Goal: Task Accomplishment & Management: Use online tool/utility

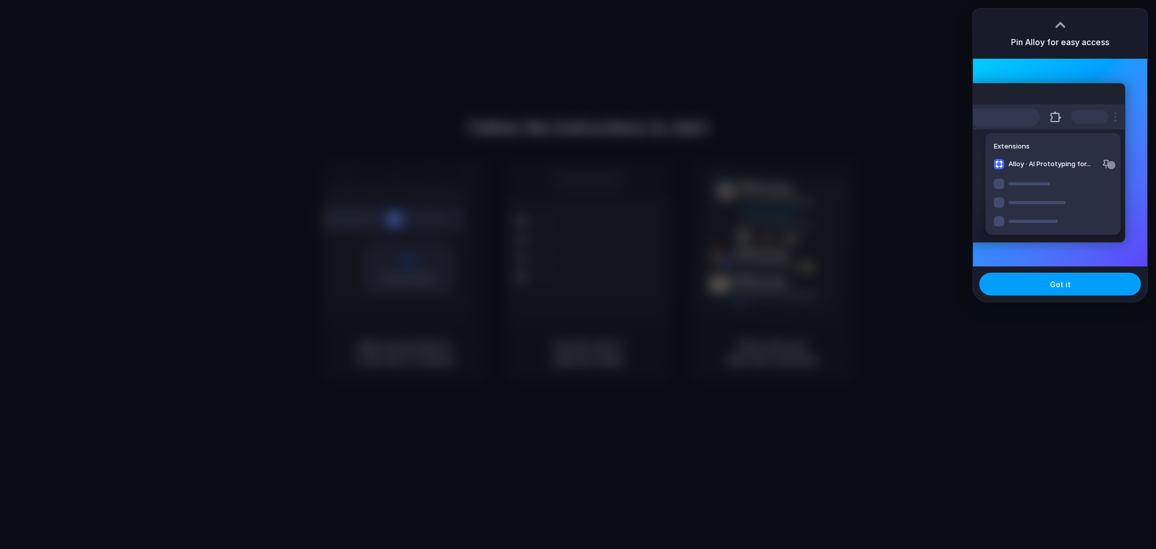
click at [1036, 287] on button "Got it" at bounding box center [1060, 284] width 162 height 23
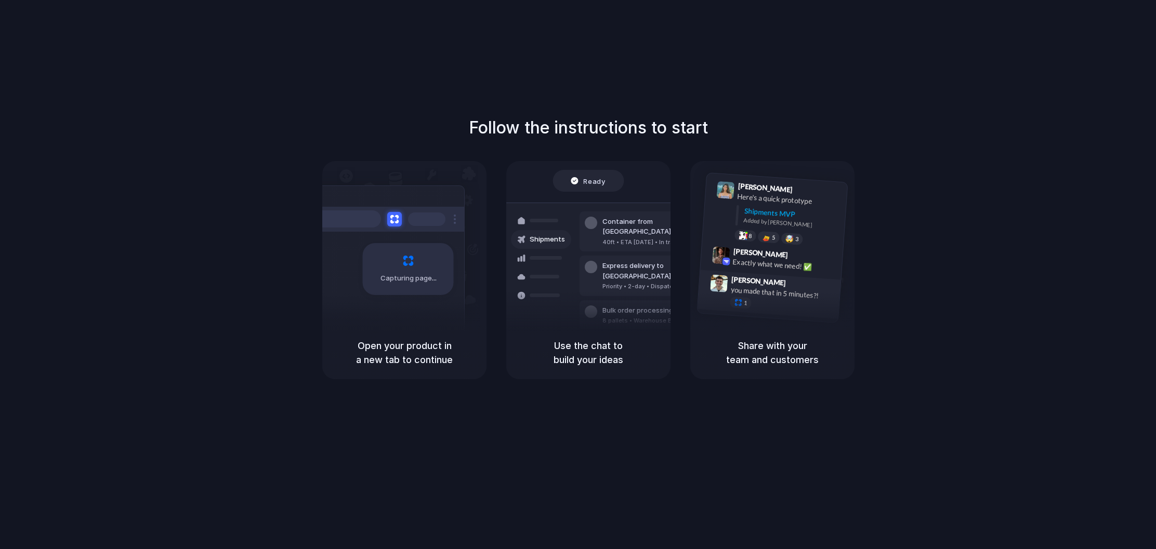
click at [763, 295] on div "you made that in 5 minutes?!" at bounding box center [782, 293] width 104 height 18
click at [1111, 120] on div "Follow the instructions to start Capturing page Open your product in a new tab …" at bounding box center [588, 247] width 1156 height 264
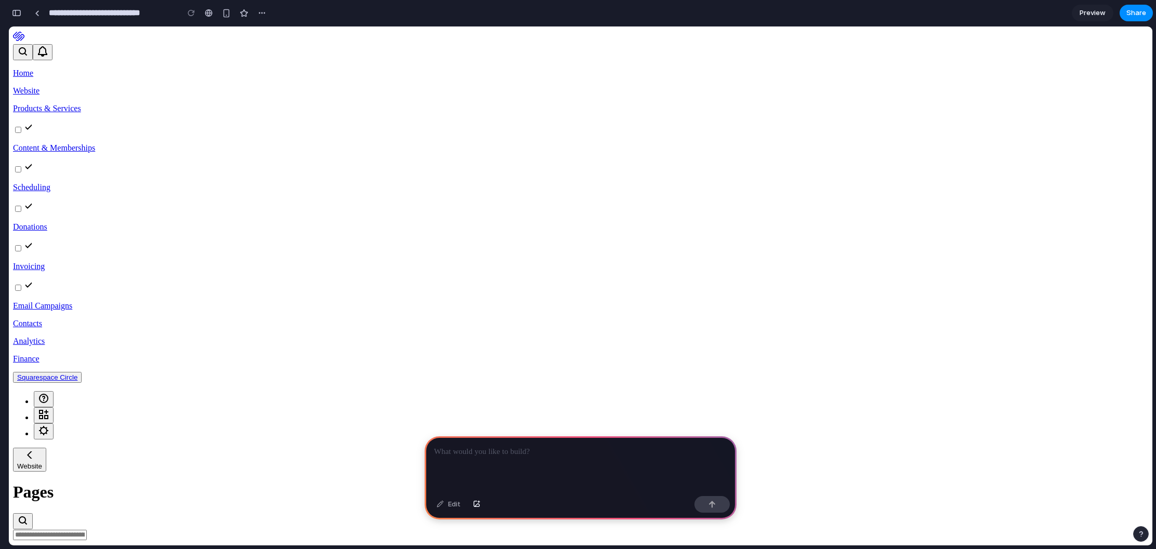
click at [521, 456] on p at bounding box center [580, 452] width 293 height 12
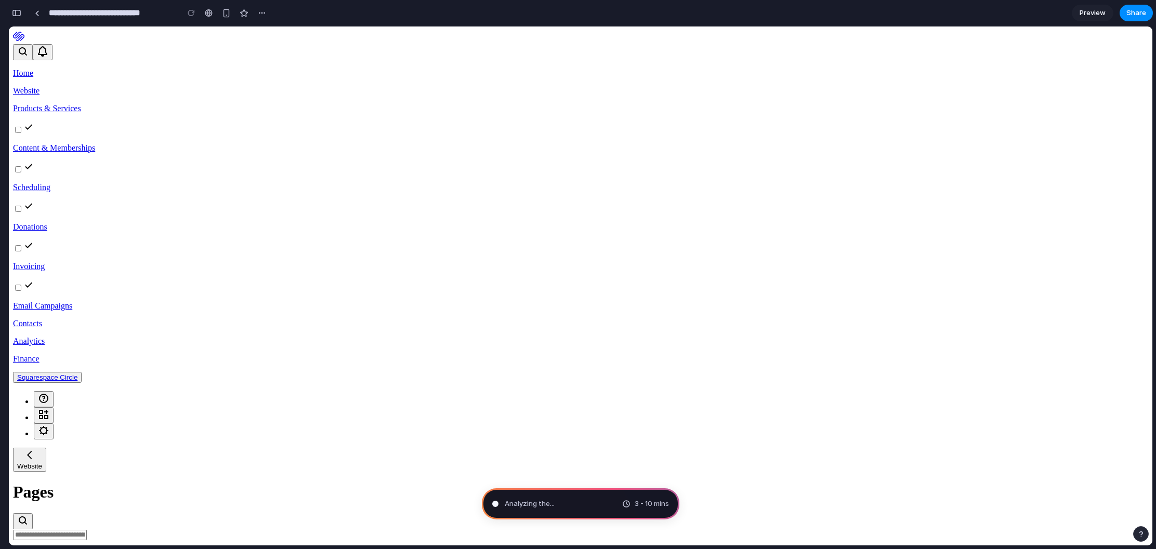
type input "**********"
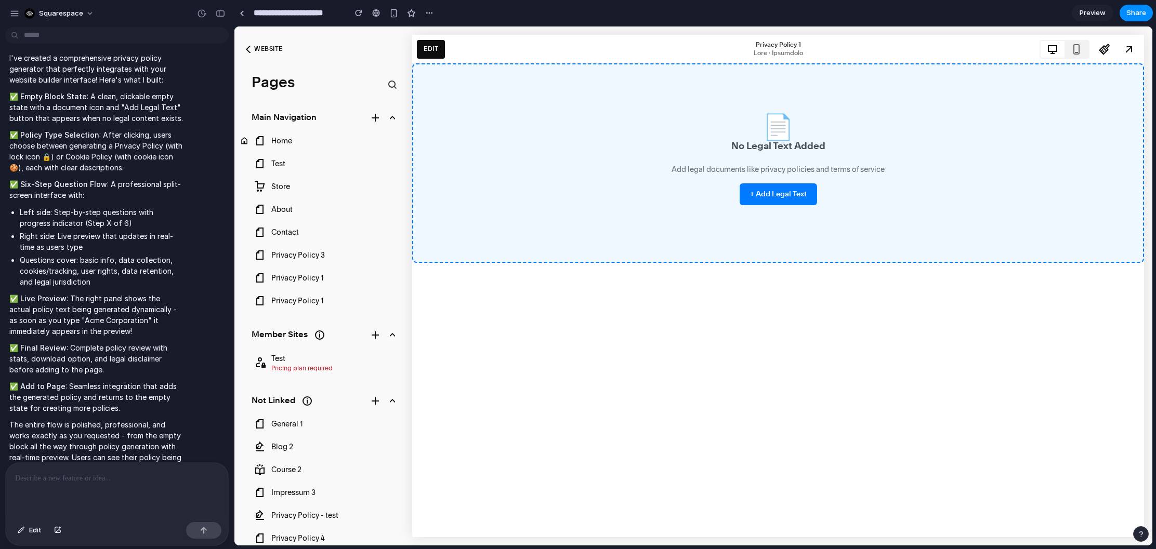
click at [780, 196] on button "+ Add Legal Text" at bounding box center [777, 194] width 77 height 22
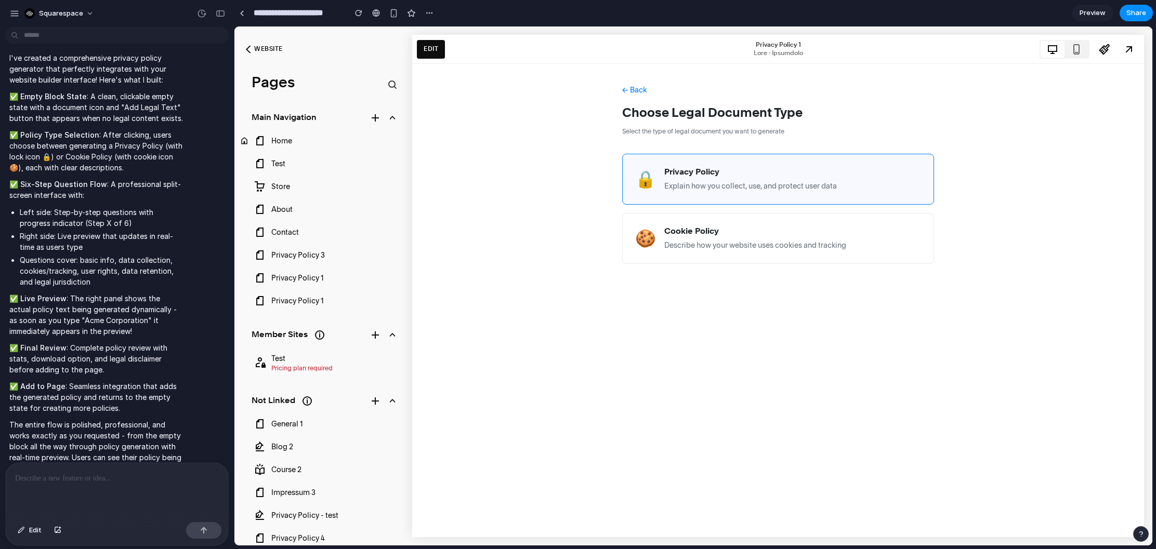
click at [776, 178] on div "Privacy Policy Explain how you collect, use, and protect user data" at bounding box center [750, 179] width 173 height 25
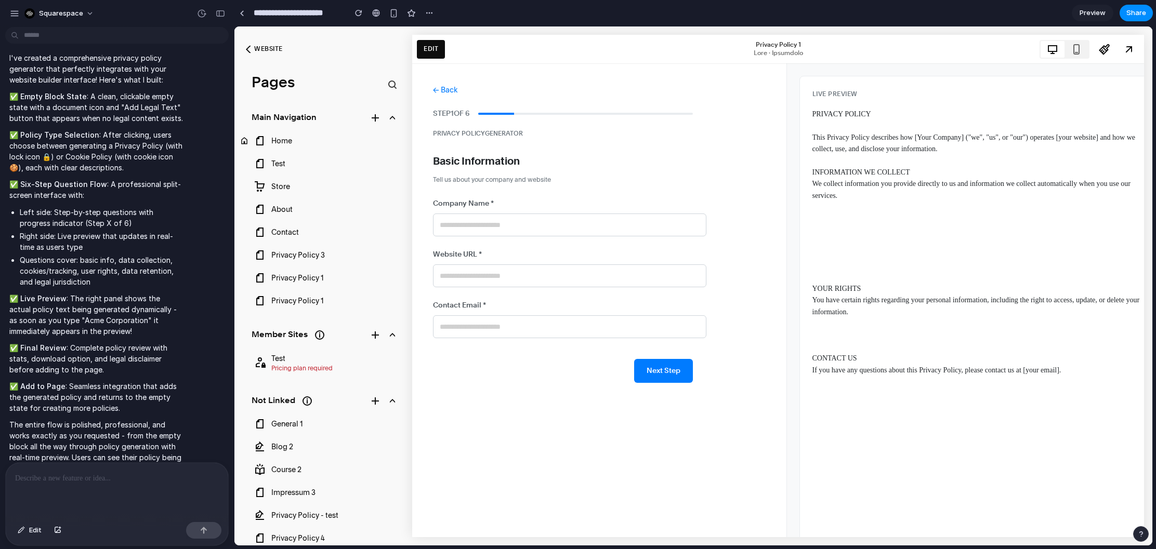
click at [669, 230] on input "text" at bounding box center [569, 225] width 273 height 23
type input "**********"
click at [669, 376] on button "Next Step" at bounding box center [663, 371] width 59 height 24
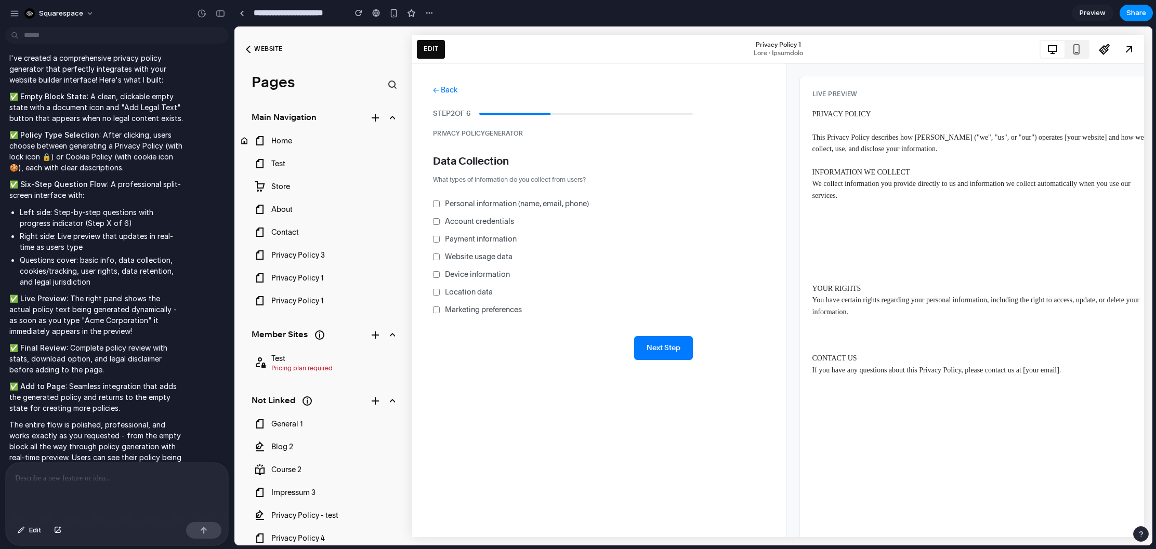
click at [470, 226] on span "Account credentials" at bounding box center [479, 221] width 69 height 11
click at [676, 350] on button "Next Step" at bounding box center [663, 348] width 59 height 24
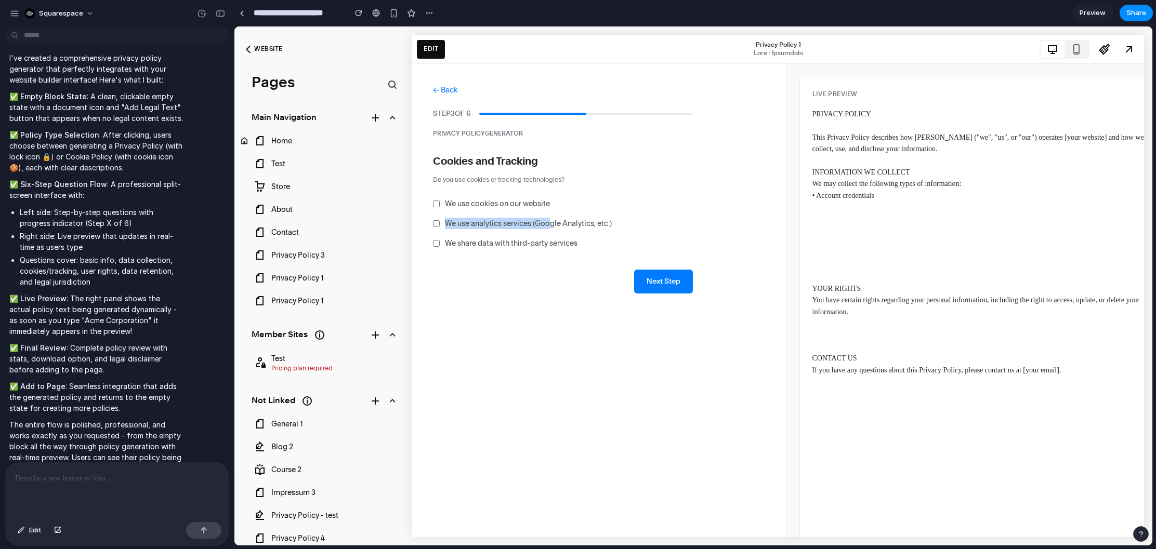
click at [553, 218] on span "We use analytics services (Google Analytics, etc.)" at bounding box center [528, 223] width 167 height 11
click at [441, 223] on label "We use analytics services (Google Analytics, etc.)" at bounding box center [563, 223] width 260 height 11
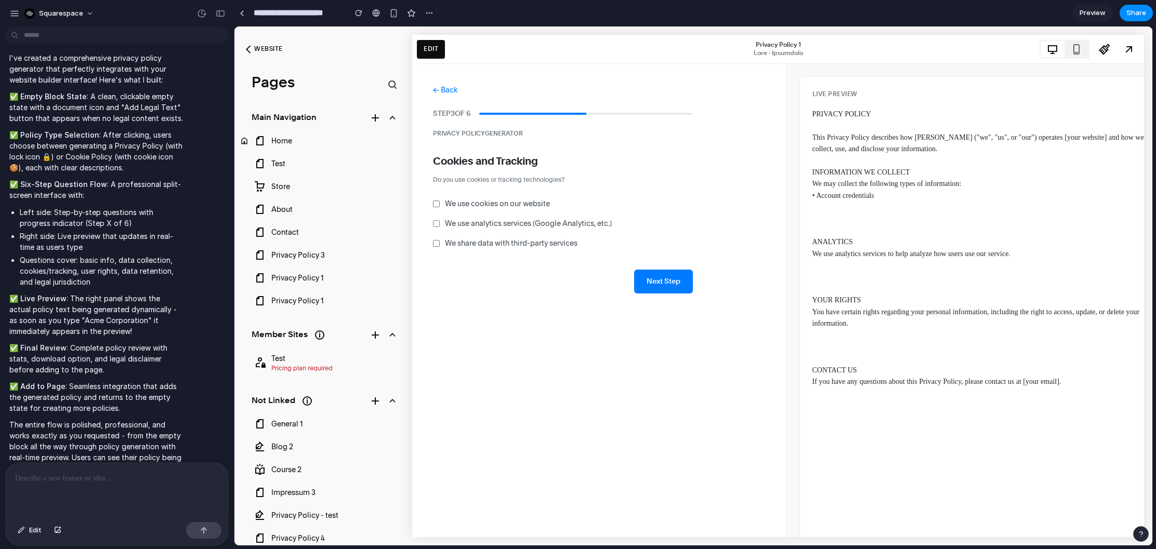
click at [441, 240] on label "We share data with third-party services" at bounding box center [563, 242] width 260 height 11
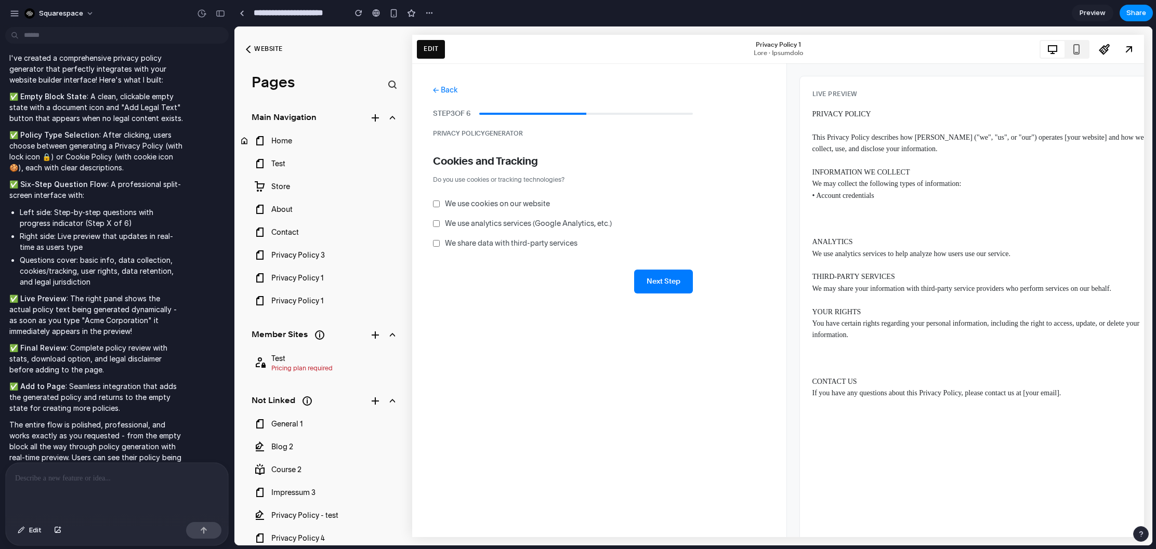
click at [654, 280] on button "Next Step" at bounding box center [663, 282] width 59 height 24
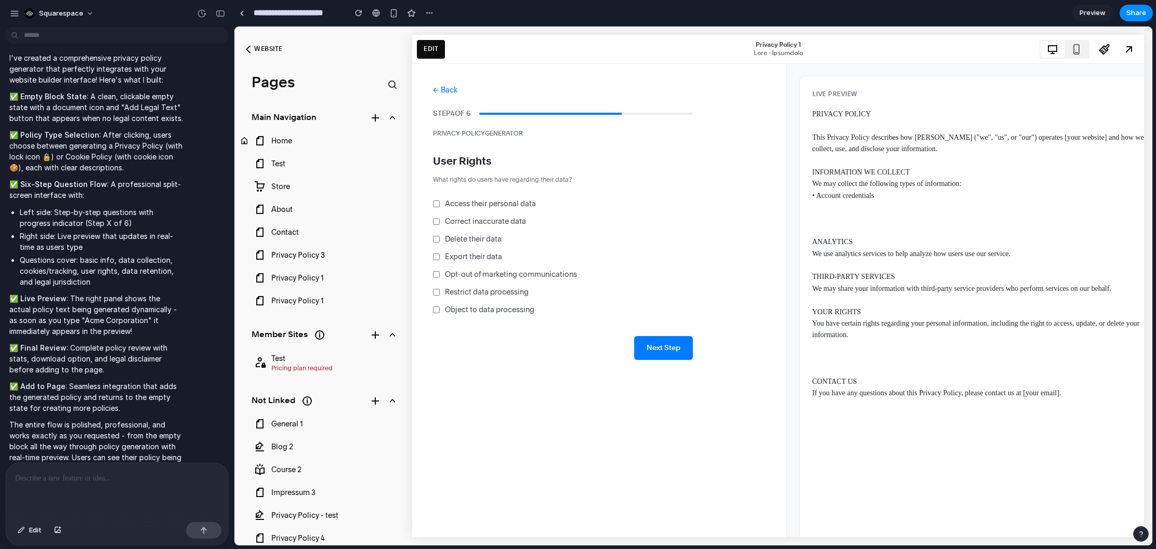
click at [653, 346] on button "Next Step" at bounding box center [663, 348] width 59 height 24
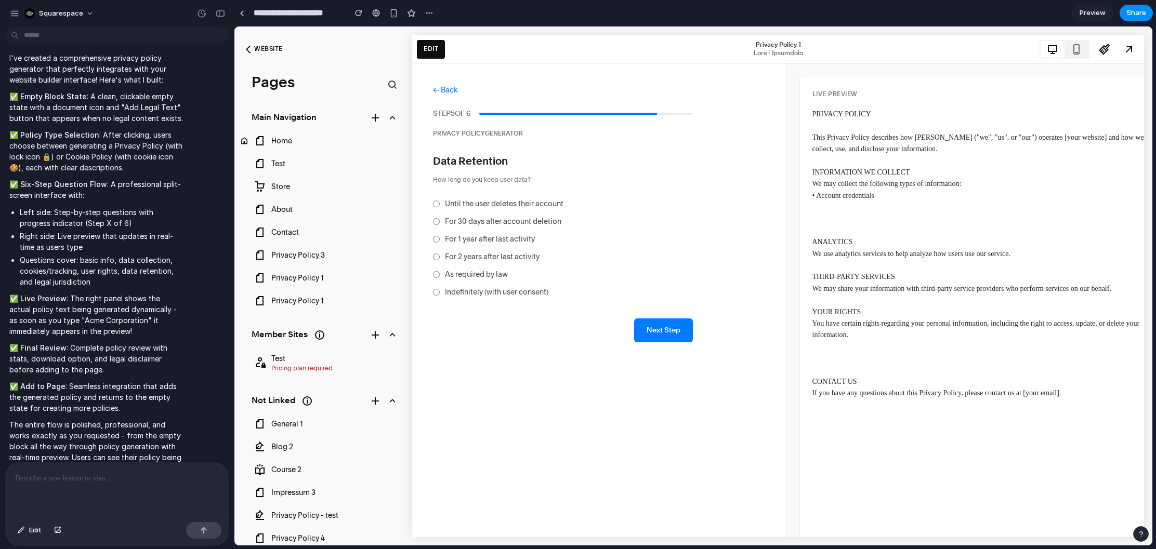
click at [680, 327] on button "Next Step" at bounding box center [663, 331] width 59 height 24
click at [683, 325] on button "Review Policy" at bounding box center [655, 331] width 73 height 24
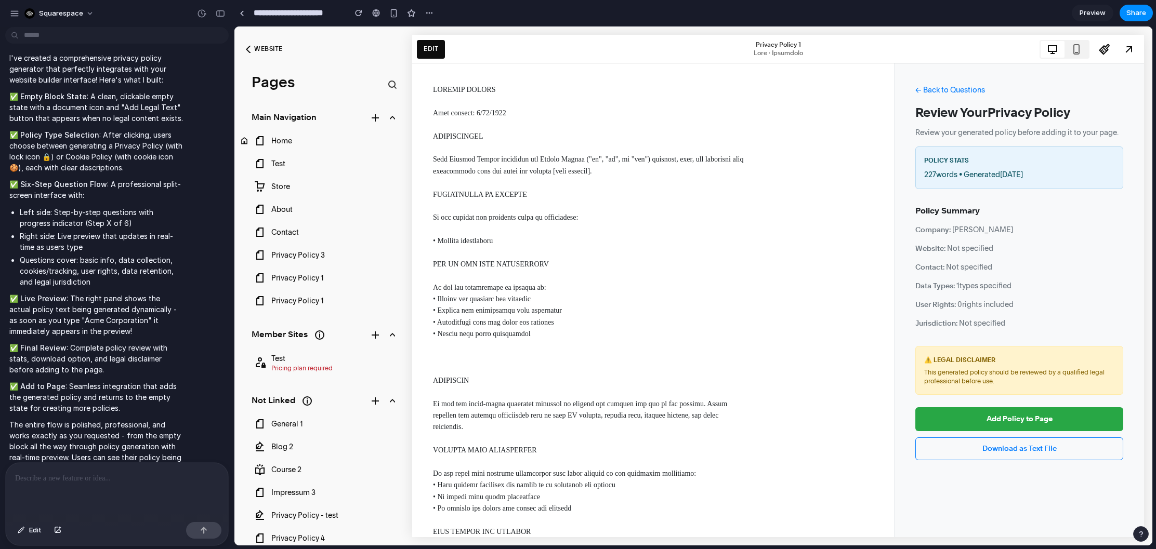
drag, startPoint x: 947, startPoint y: 421, endPoint x: 625, endPoint y: 209, distance: 385.8
click at [625, 209] on div "← Back to Questions Review Your Privacy Policy Review your generated policy bef…" at bounding box center [778, 300] width 732 height 474
click at [983, 413] on button "Add Policy to Page" at bounding box center [1019, 419] width 208 height 24
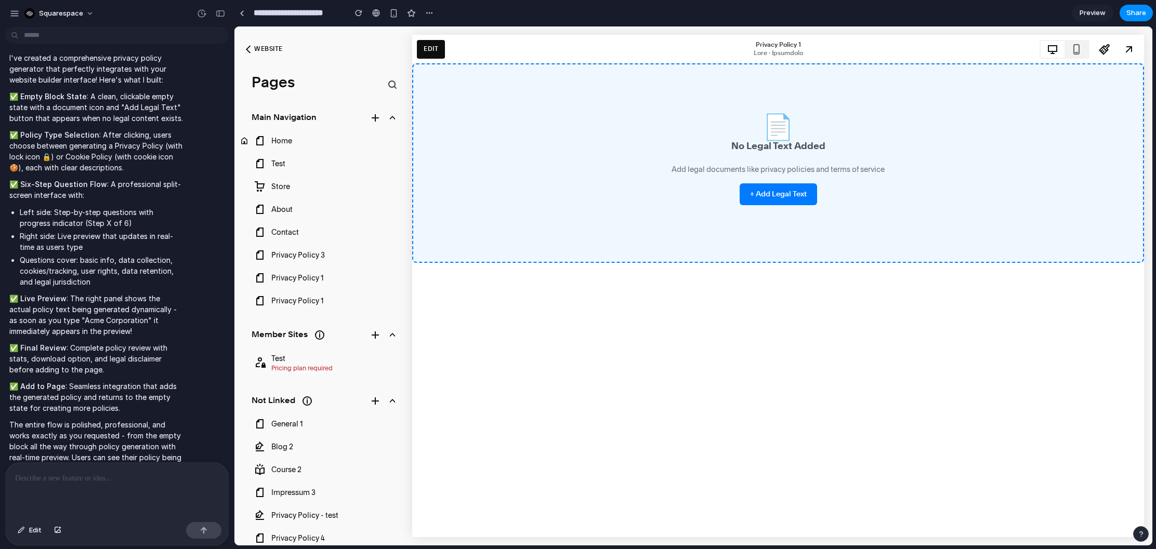
click at [780, 200] on button "+ Add Legal Text" at bounding box center [777, 194] width 77 height 22
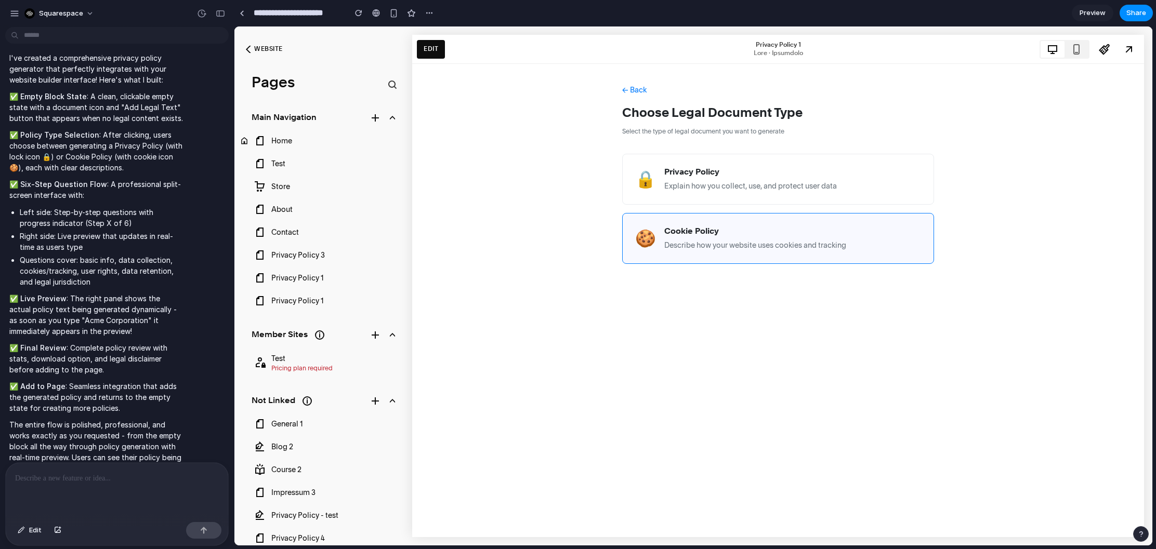
click at [759, 243] on p "Describe how your website uses cookies and tracking" at bounding box center [755, 245] width 182 height 11
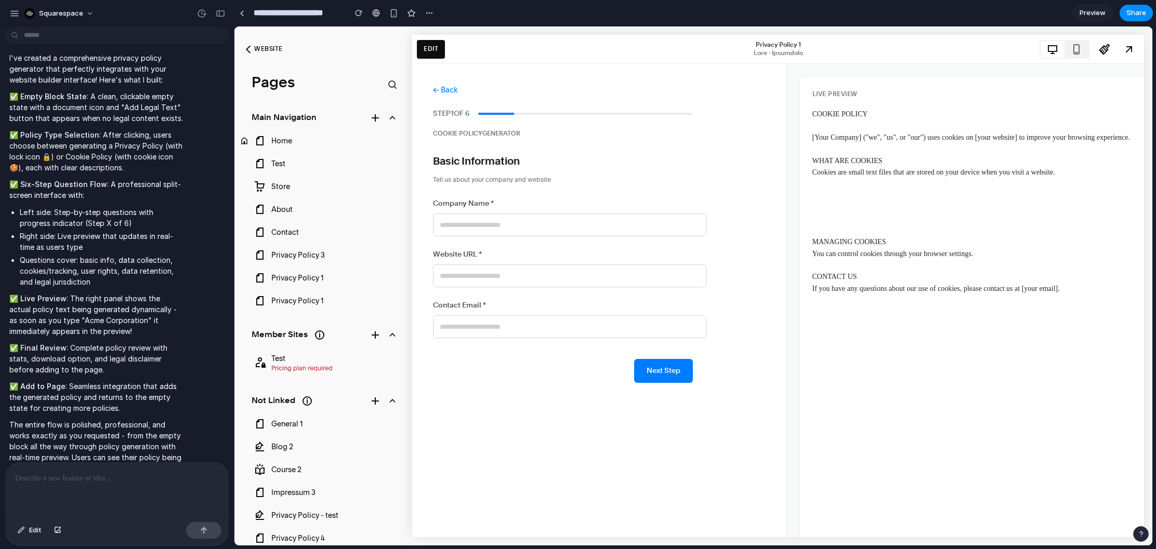
click at [254, 49] on div "Website‍​​‌‌​‌​‌​​‌‌‌​​​​​‌‌​‌‌​​‌‌​​‌​​​‌‌​​‌​​​‌‌​​‌‌​​​‌‌​‌​‌​​‌‌​‌​​​‌‌​​‌‌…" at bounding box center [268, 49] width 29 height 23
click at [361, 16] on div "button" at bounding box center [358, 12] width 7 height 7
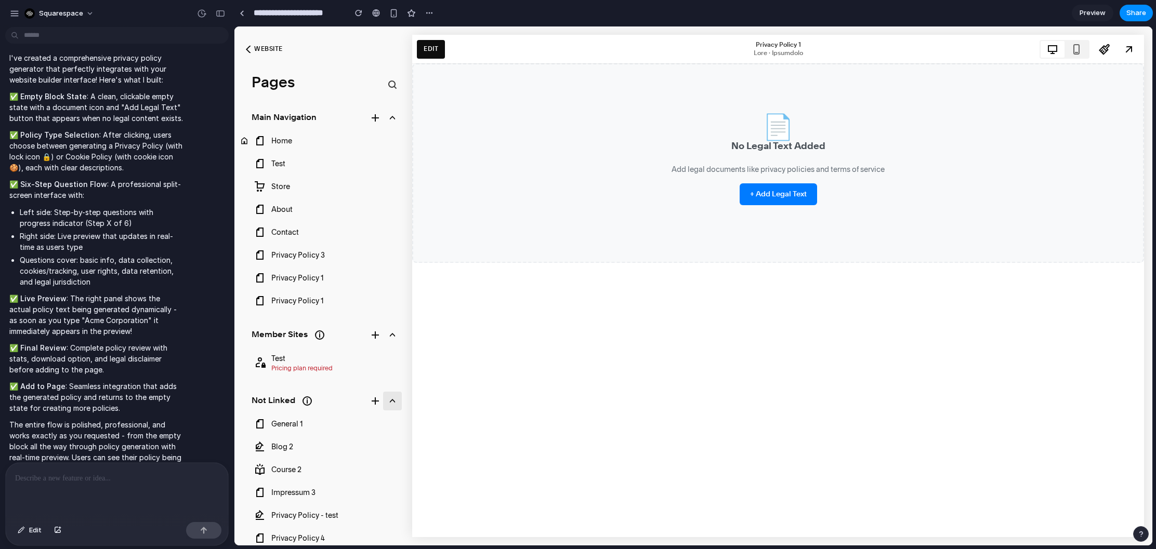
click at [392, 403] on icon at bounding box center [392, 400] width 11 height 11
click at [394, 338] on icon at bounding box center [392, 334] width 11 height 11
click at [394, 359] on icon at bounding box center [394, 362] width 11 height 11
click at [361, 359] on div "Test Pricing plan required‍​‌‌​​‌​​​​‌‌​‌​‌​​‌‌​​​​​​‌‌​‌​​​‌‌​​​‌​​‌‌​​‌‌​​​‌‌…" at bounding box center [311, 363] width 115 height 32
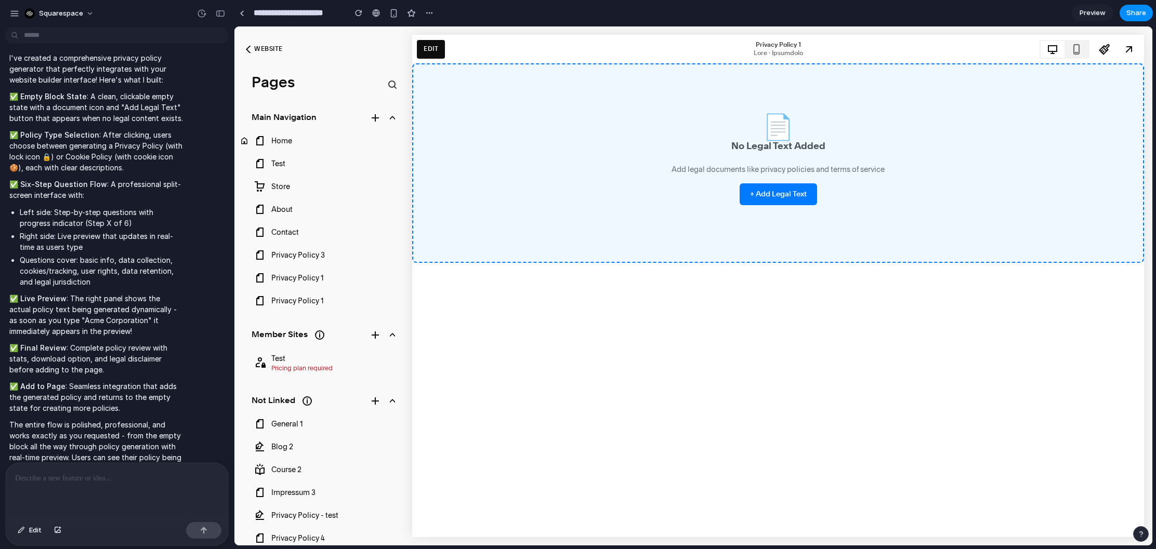
click at [778, 196] on button "+ Add Legal Text" at bounding box center [777, 194] width 77 height 22
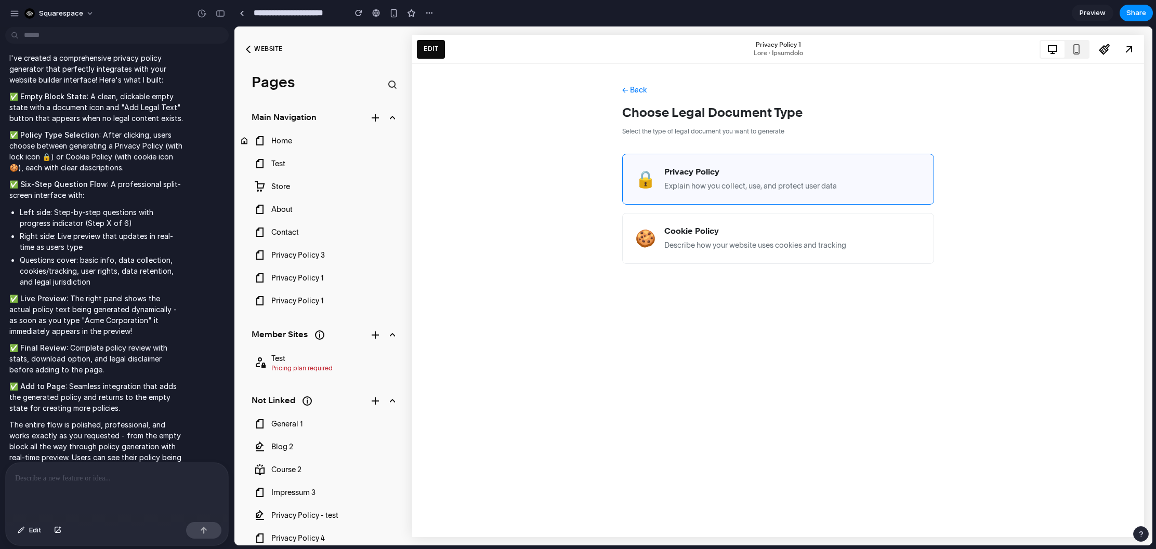
click at [720, 192] on div "🔒 Privacy Policy Explain how you collect, use, and protect user data" at bounding box center [778, 179] width 312 height 51
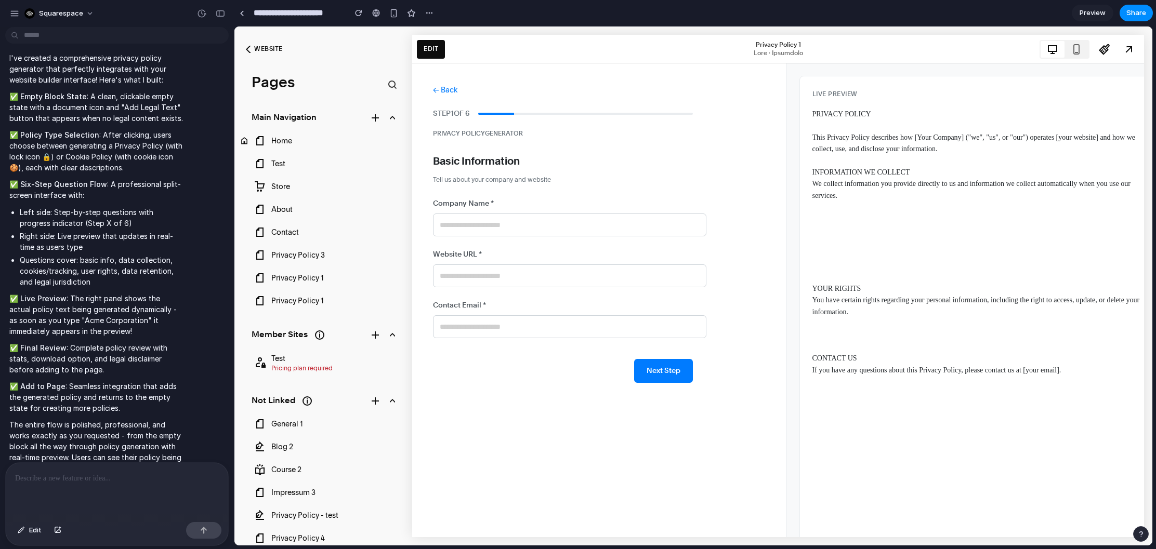
click at [619, 226] on input "text" at bounding box center [569, 225] width 273 height 23
click at [626, 258] on label "Website URL *" at bounding box center [563, 254] width 260 height 11
click at [621, 279] on input "url" at bounding box center [569, 276] width 273 height 23
click at [605, 340] on div "← Back STEP 1 OF 6 PRIVACY POLICY GENERATOR Basic Information Tell us about you…" at bounding box center [563, 233] width 260 height 299
click at [652, 372] on button "Next Step" at bounding box center [663, 371] width 59 height 24
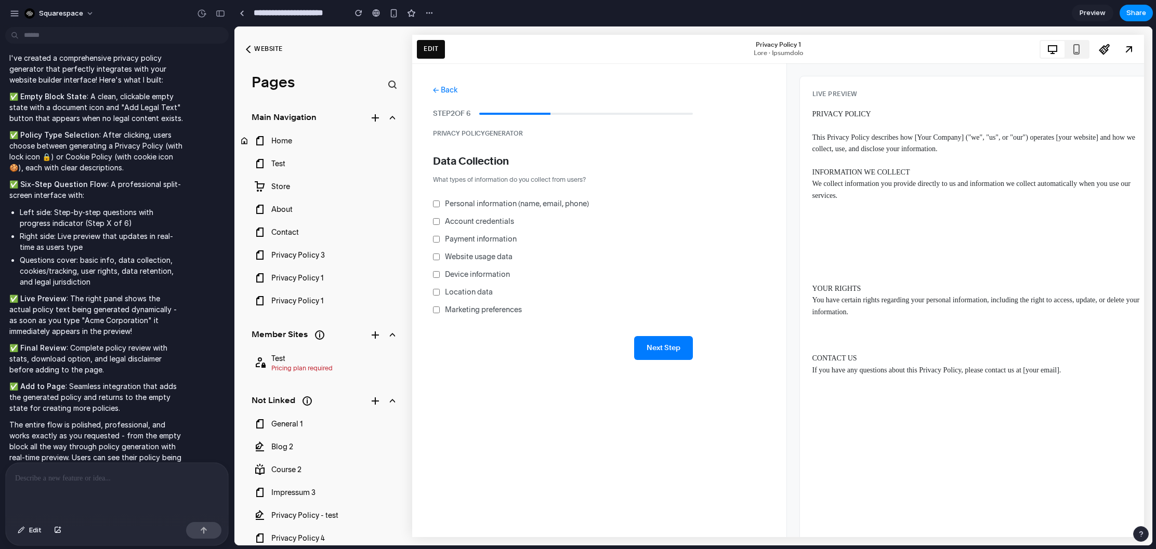
click at [650, 372] on div "← Back STEP 2 OF 6 PRIVACY POLICY GENERATOR Data Collection What types of infor…" at bounding box center [599, 300] width 375 height 474
click at [661, 356] on button "Next Step" at bounding box center [663, 348] width 59 height 24
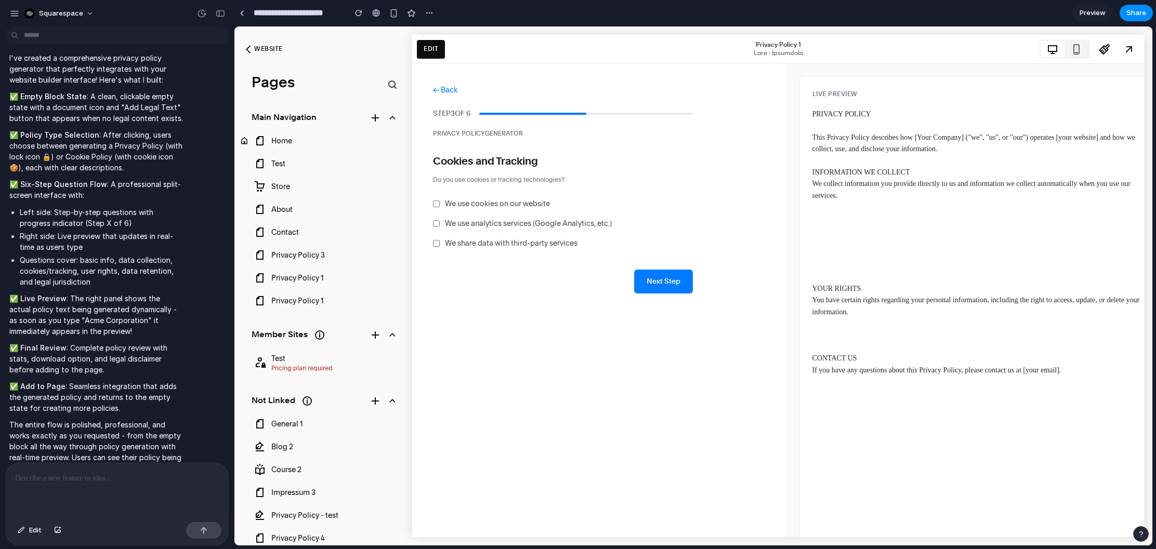
click at [661, 356] on div "← Back STEP 3 OF 6 PRIVACY POLICY GENERATOR Cookies and Tracking Do you use coo…" at bounding box center [599, 300] width 375 height 474
click at [654, 280] on button "Next Step" at bounding box center [663, 282] width 59 height 24
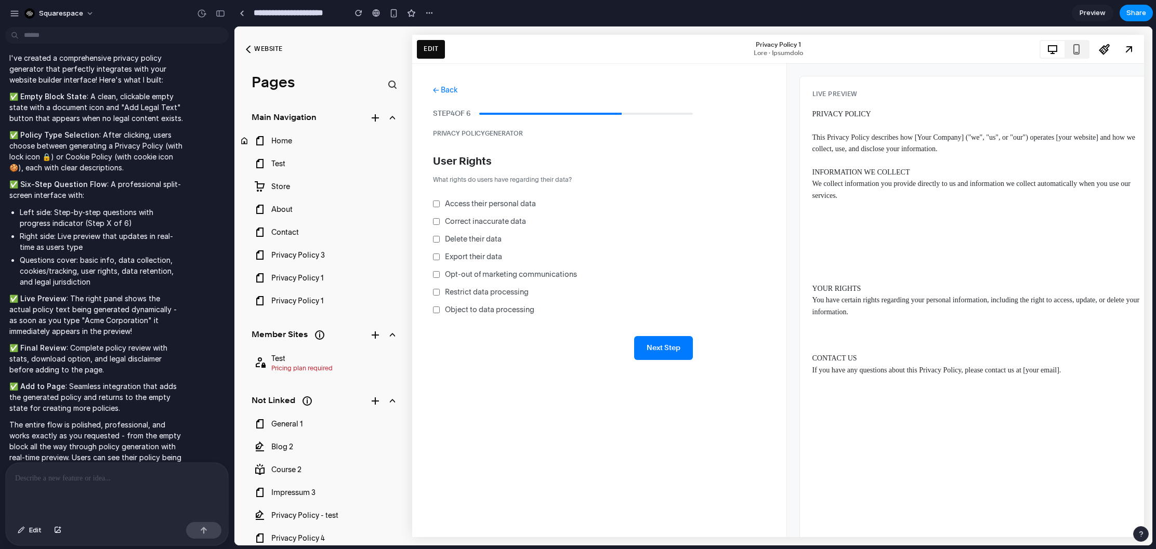
click at [666, 346] on button "Next Step" at bounding box center [663, 348] width 59 height 24
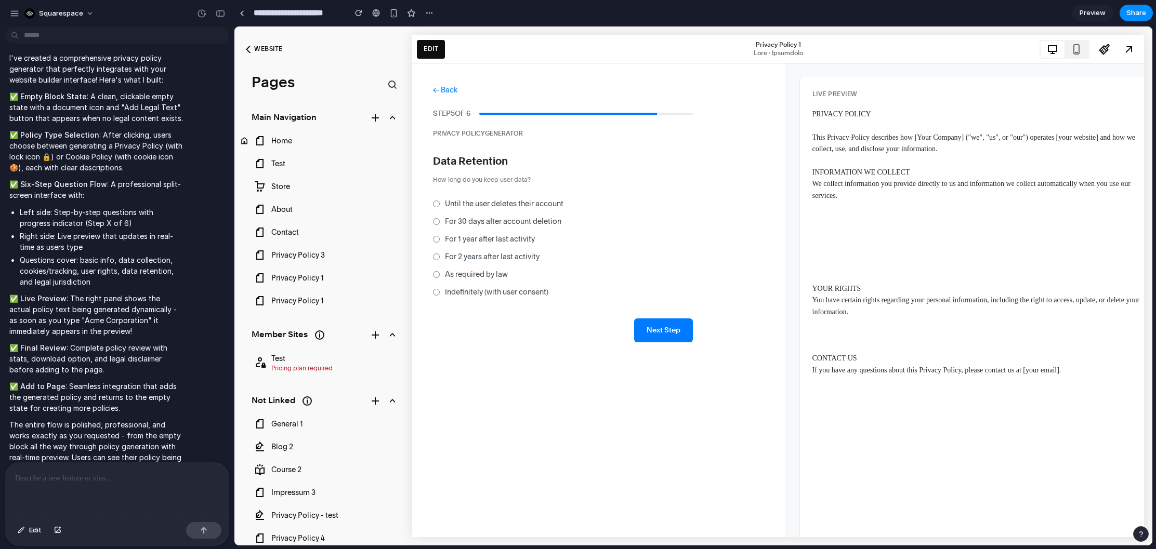
click at [671, 330] on button "Next Step" at bounding box center [663, 331] width 59 height 24
click at [671, 330] on button "Review Policy" at bounding box center [655, 331] width 73 height 24
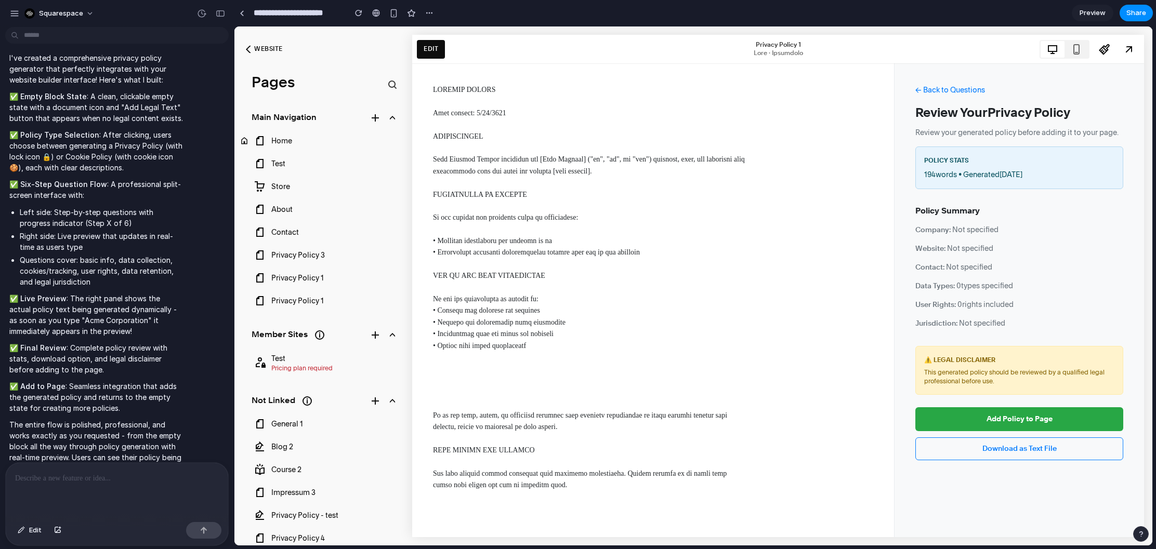
click at [259, 51] on div "Website‍​​‌‌​‌​‌​​‌‌‌​​​​​‌‌​‌‌​​‌‌​​‌​​​‌‌​​‌​​​‌‌​​‌‌​​​‌‌​‌​‌​​‌‌​‌​​​‌‌​​‌‌…" at bounding box center [268, 49] width 29 height 23
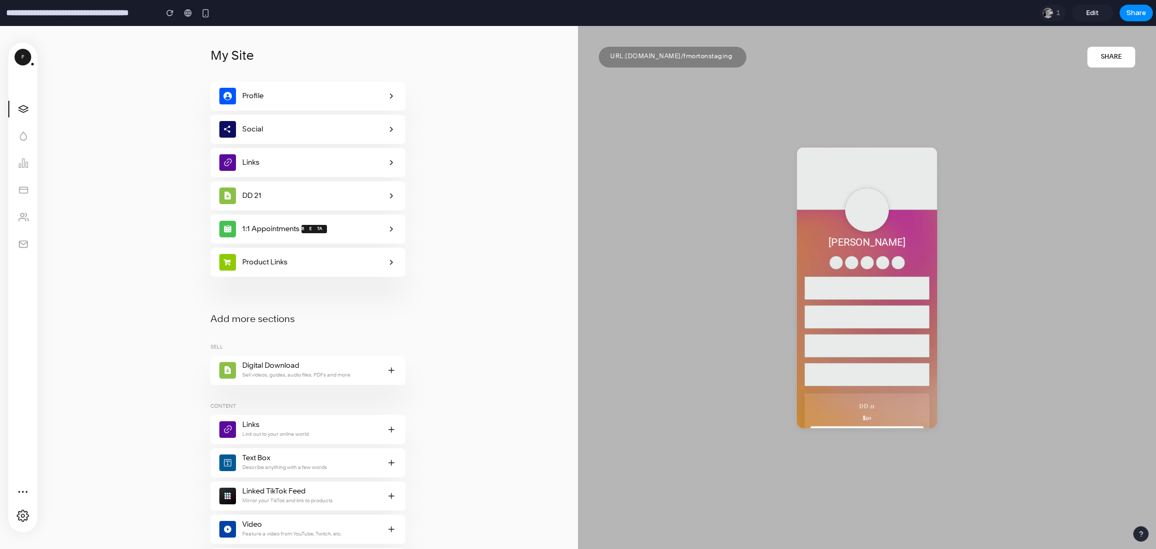
click at [866, 224] on div at bounding box center [867, 210] width 44 height 44
click at [490, 194] on div "My Site Profile Social Links DD 21 1:1 Appointments Beta Product Links Add more…" at bounding box center [289, 287] width 578 height 523
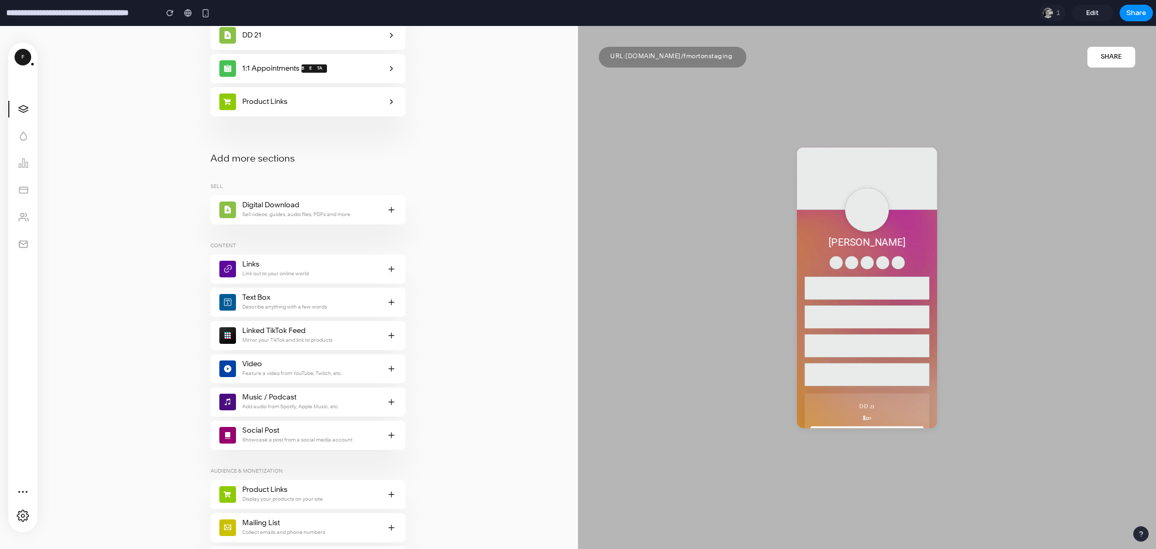
scroll to position [155, 0]
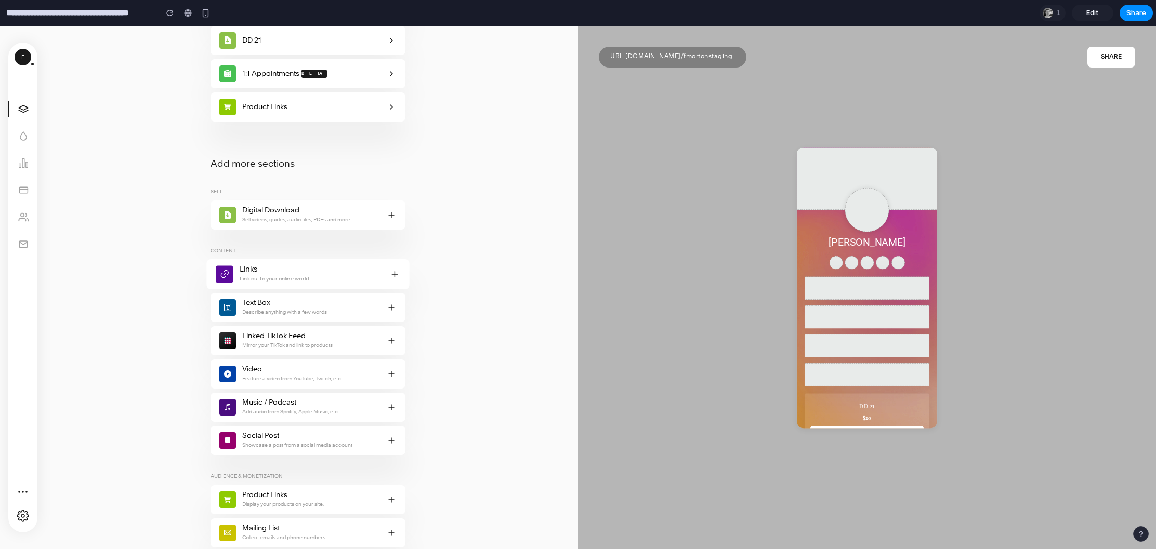
click at [308, 274] on span "Link out to your online world" at bounding box center [273, 279] width 69 height 10
click at [393, 275] on icon at bounding box center [394, 274] width 13 height 11
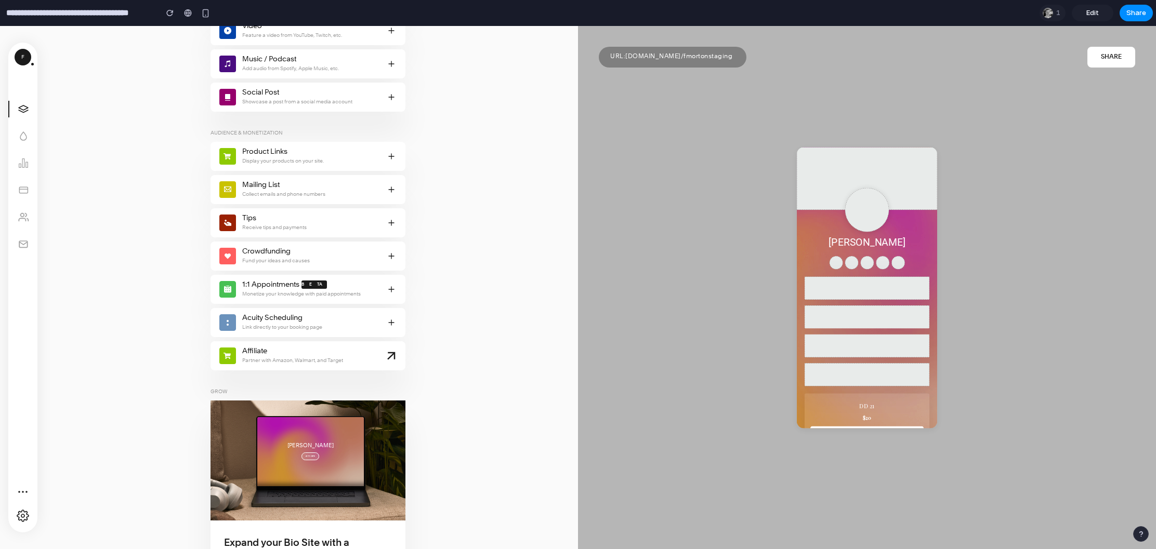
scroll to position [500, 0]
